Goal: Task Accomplishment & Management: Use online tool/utility

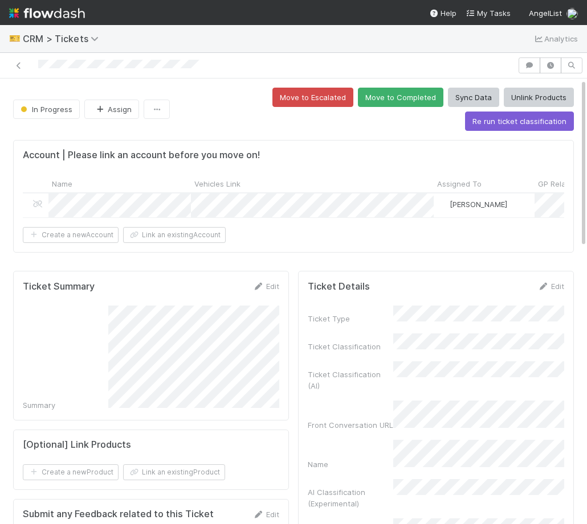
click at [112, 120] on div "In Progress Assign Move to Escalated Move to Completed Sync Data Unlink Product…" at bounding box center [293, 109] width 560 height 43
click at [112, 113] on button "Assign" at bounding box center [111, 109] width 55 height 19
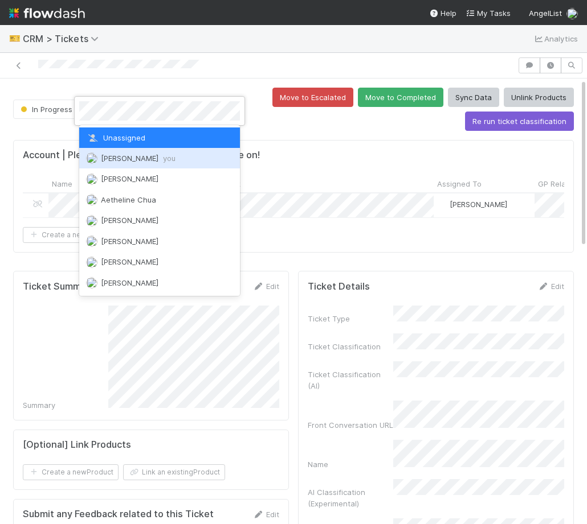
click at [136, 165] on div "Amy Saks you" at bounding box center [159, 158] width 161 height 21
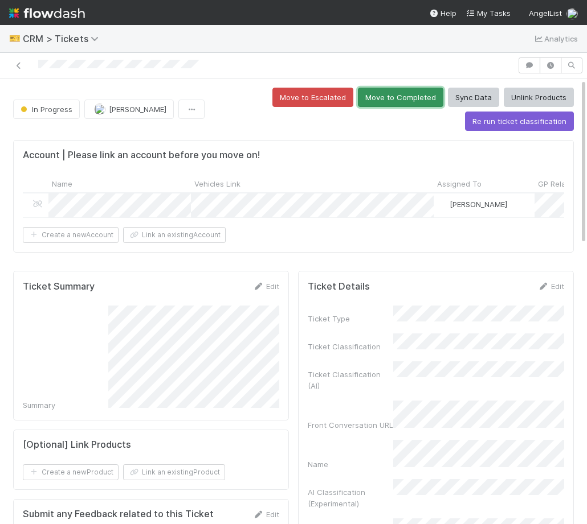
click at [400, 99] on button "Move to Completed" at bounding box center [400, 97] width 85 height 19
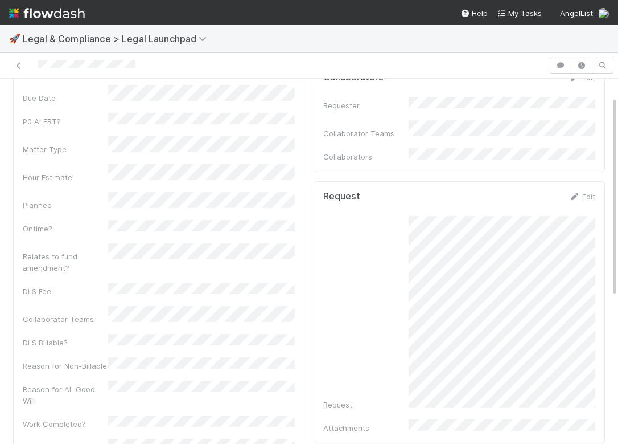
scroll to position [101, 0]
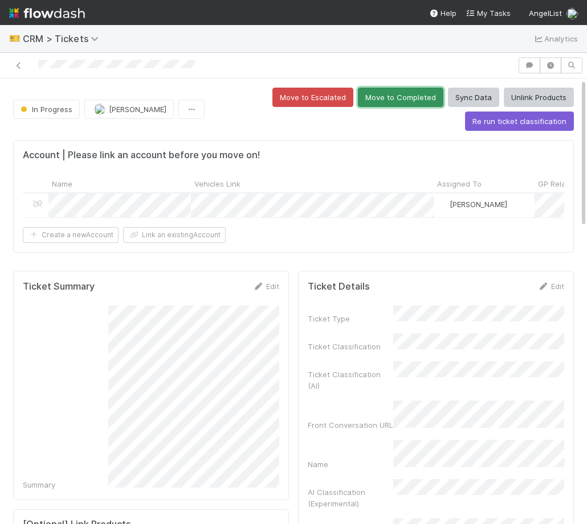
click at [382, 97] on button "Move to Completed" at bounding box center [400, 97] width 85 height 19
